Goal: Information Seeking & Learning: Find specific fact

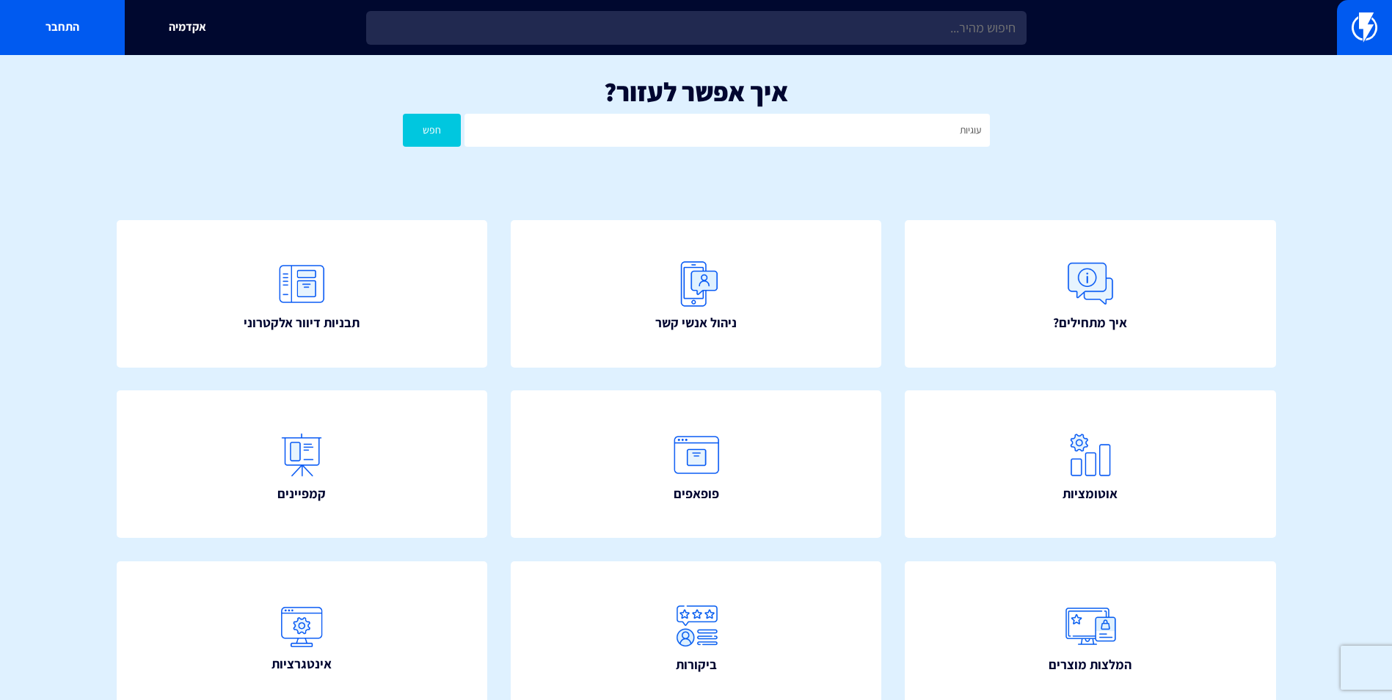
type input "עוגיות"
click at [403, 114] on button "חפש" at bounding box center [432, 130] width 59 height 33
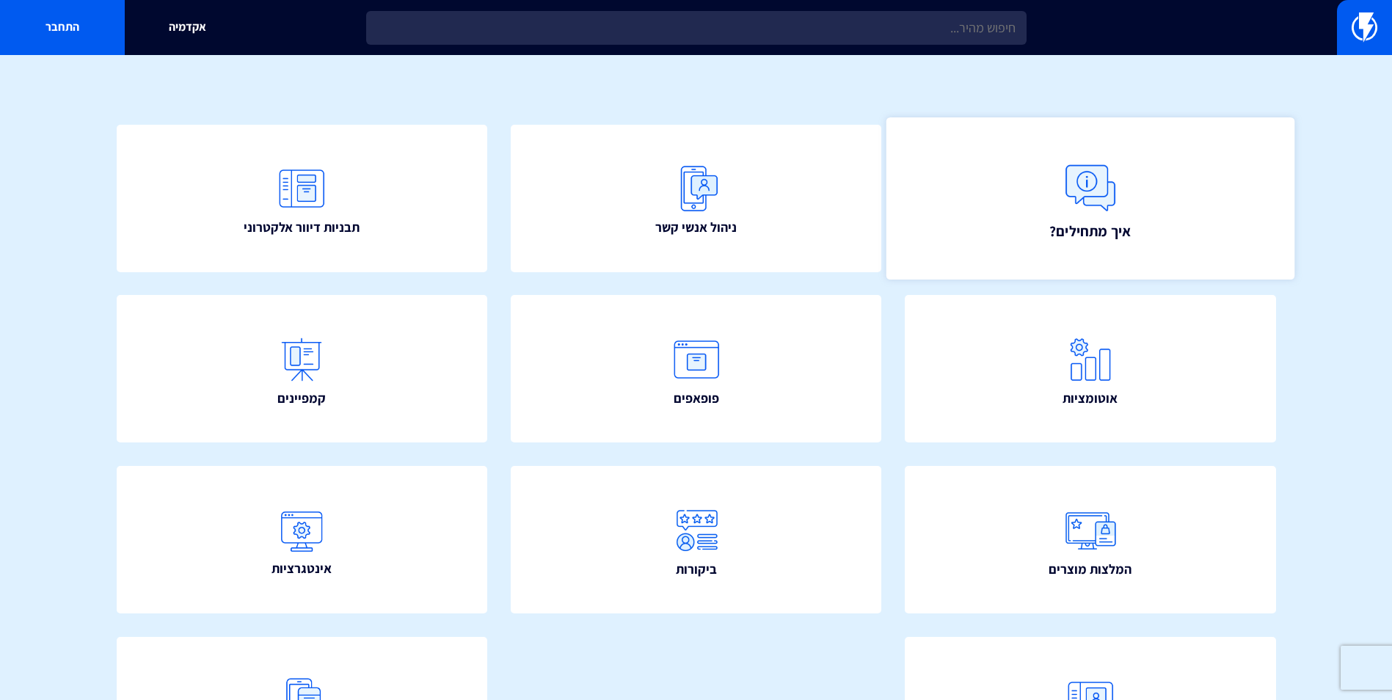
scroll to position [26, 0]
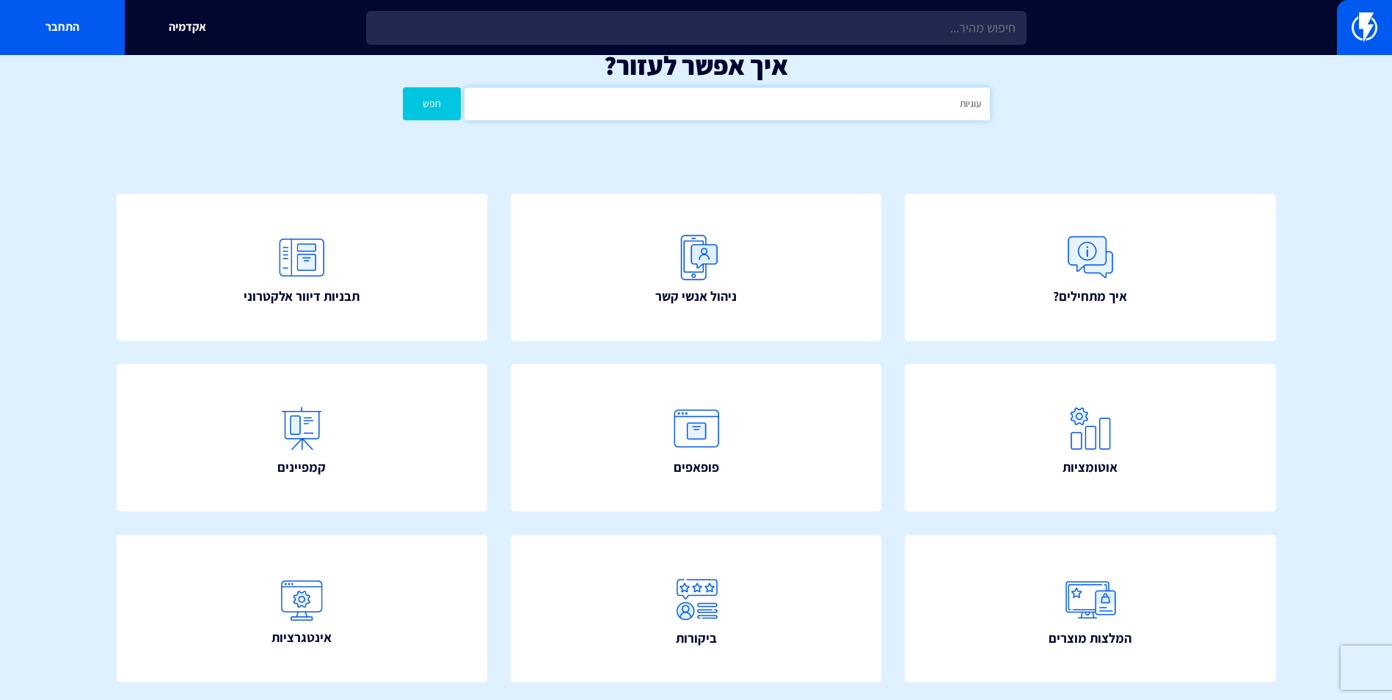
click at [814, 109] on input "עוגיות" at bounding box center [727, 103] width 525 height 33
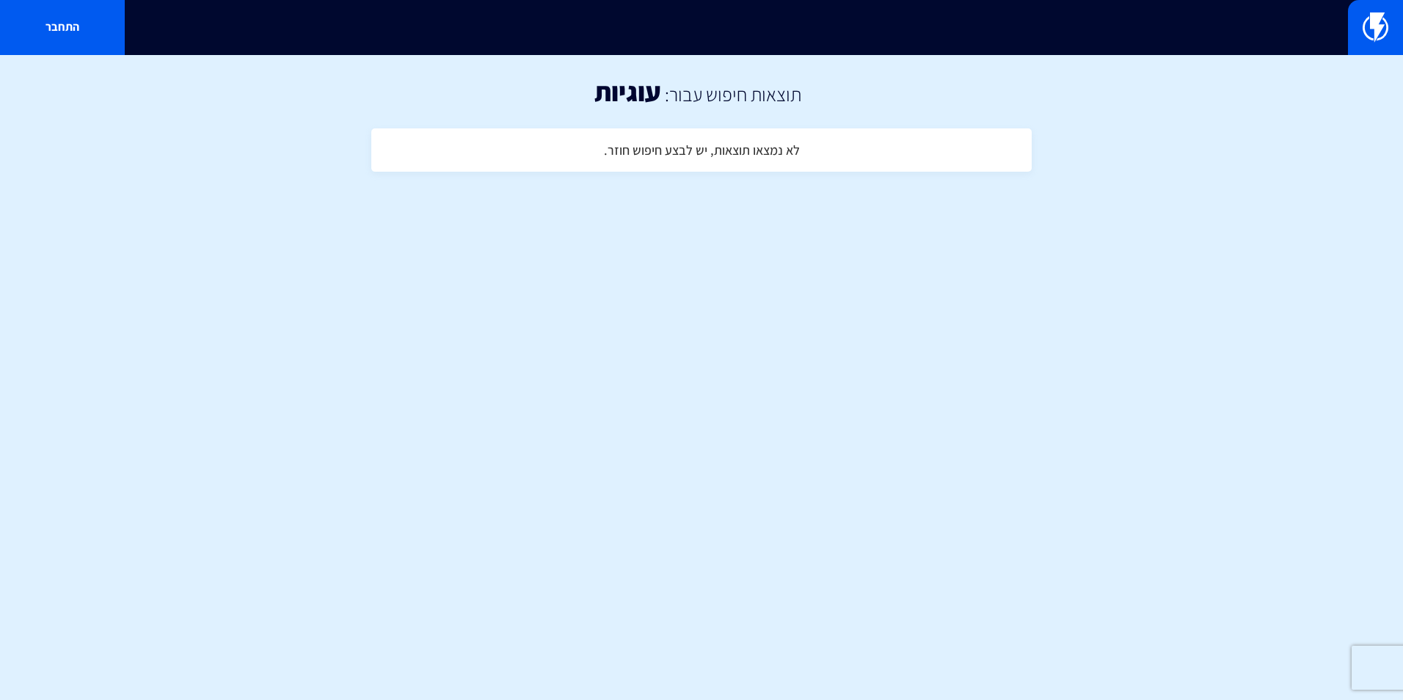
click at [633, 156] on h4 "לא נמצאו תוצאות, יש לבצע חיפוש חוזר." at bounding box center [702, 150] width 196 height 15
